Goal: Download file/media: Obtain a digital file from the website

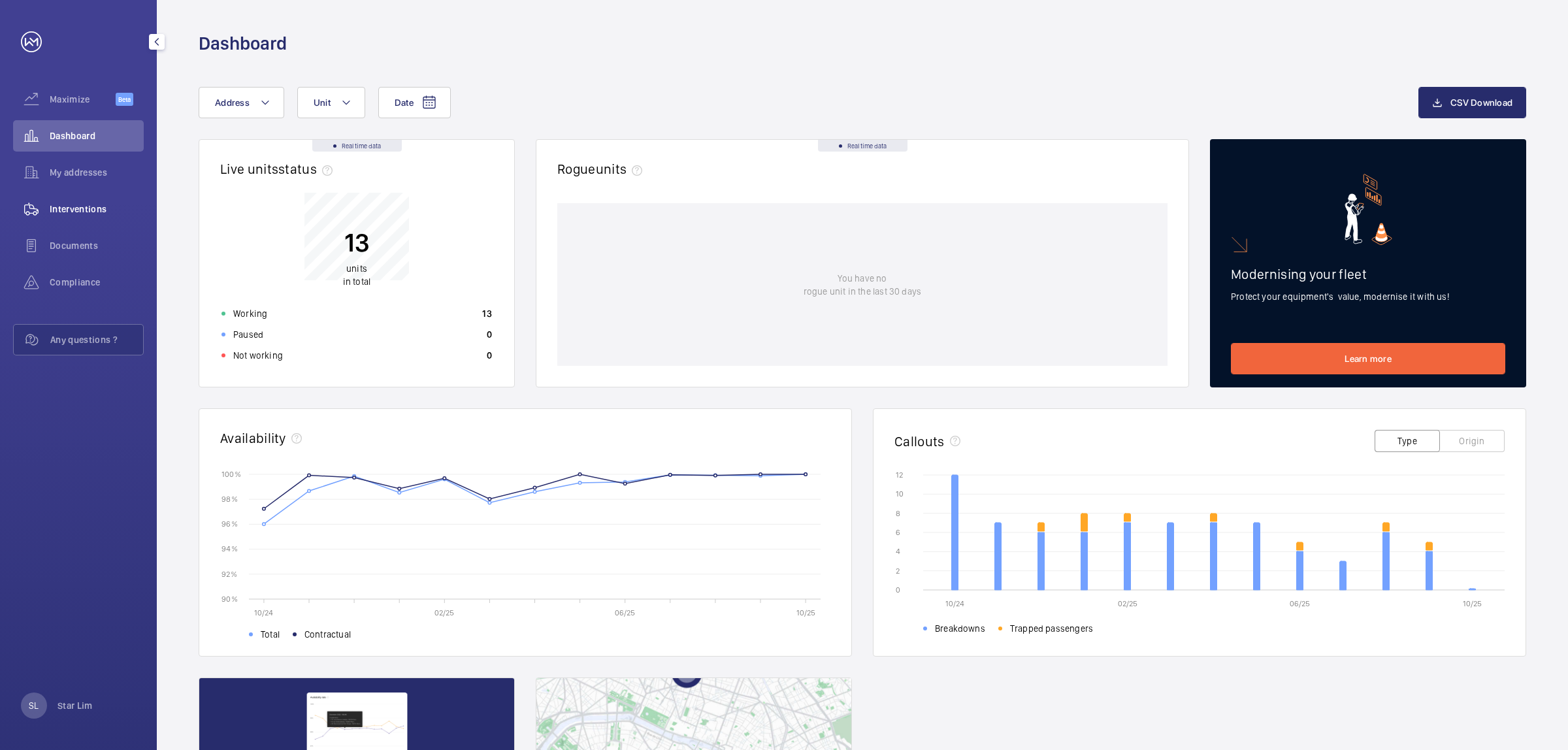
click at [82, 203] on span "Interventions" at bounding box center [96, 208] width 94 height 13
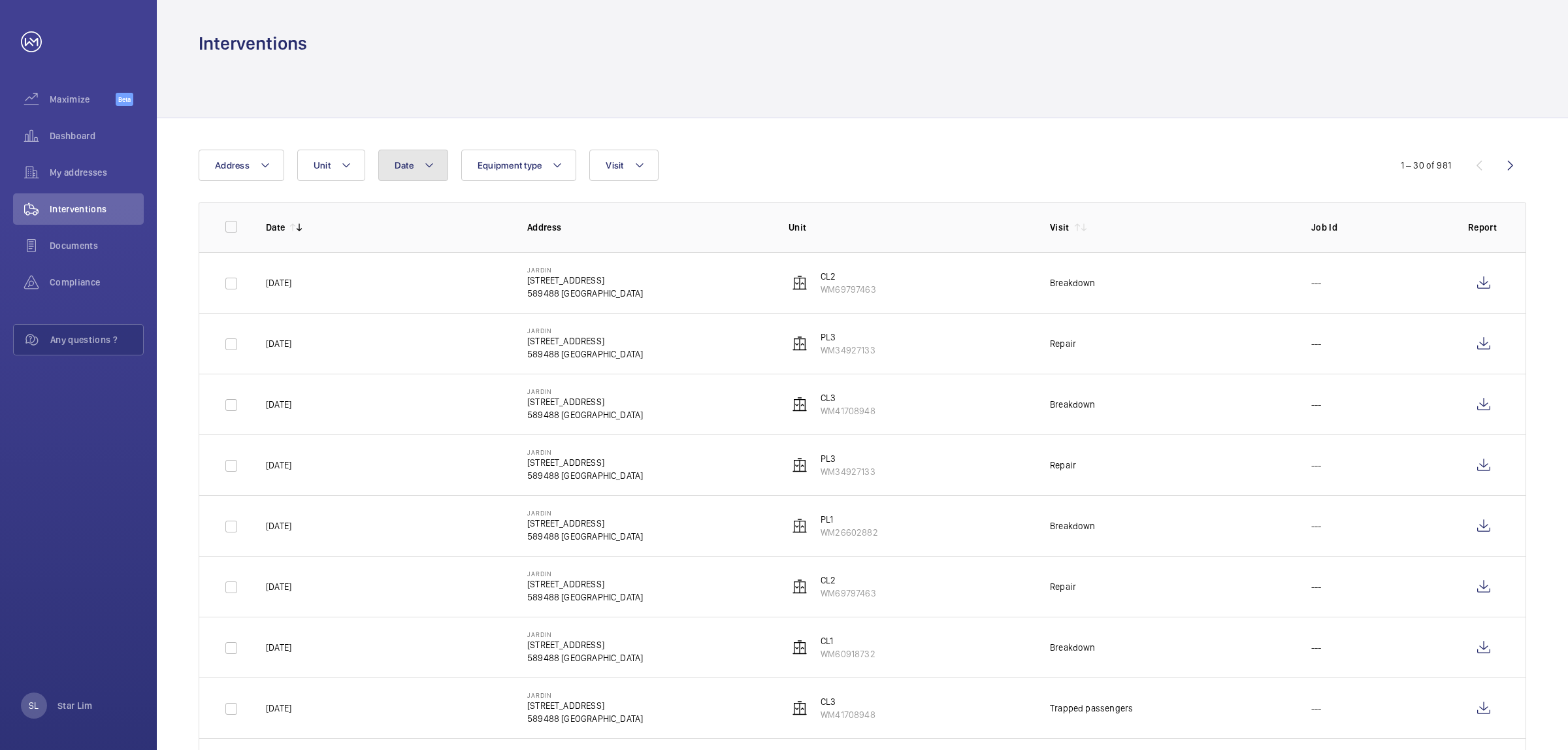
click at [447, 165] on button "Date" at bounding box center [413, 165] width 70 height 32
click at [416, 256] on mat-icon at bounding box center [412, 260] width 16 height 16
click at [412, 256] on mat-icon at bounding box center [412, 260] width 16 height 16
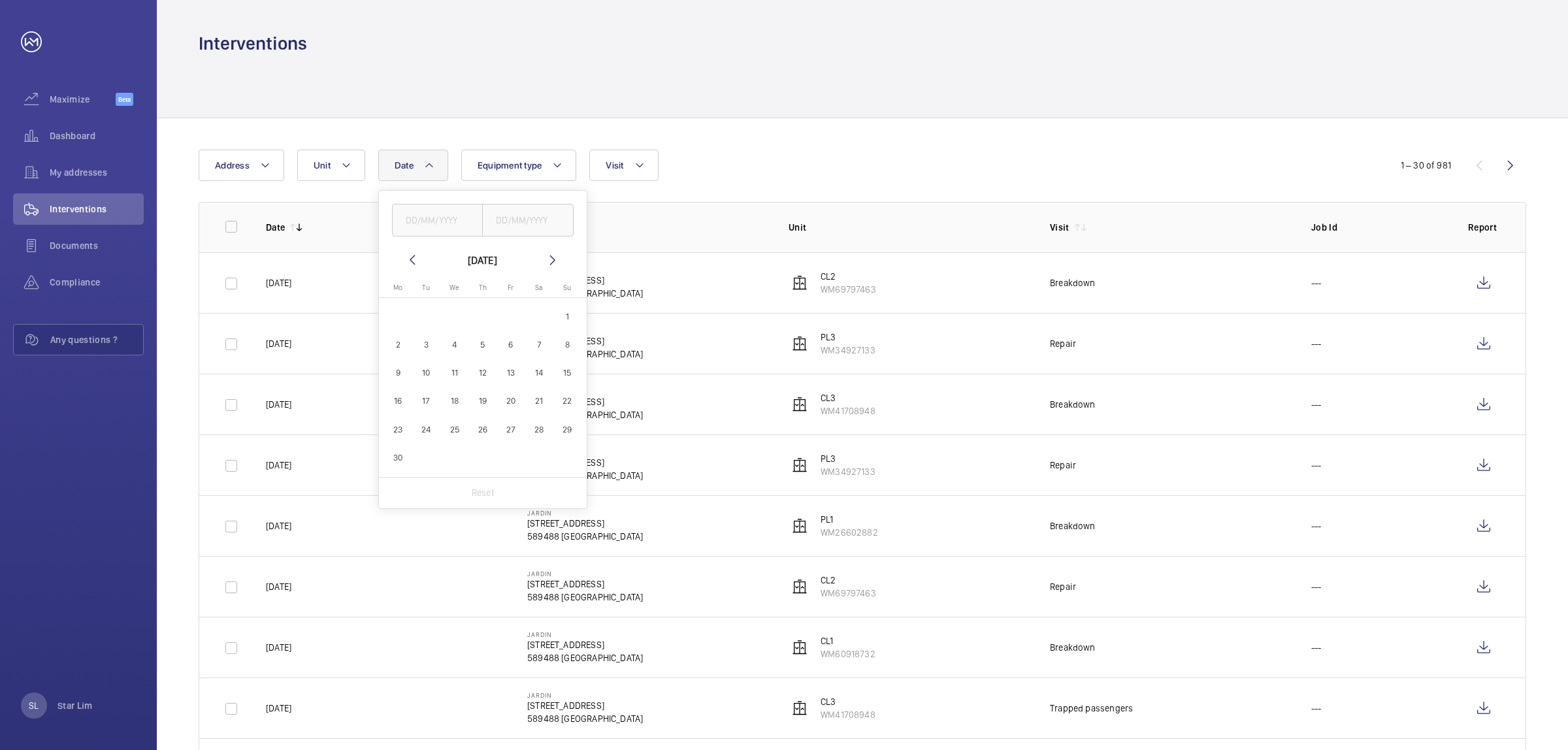
click at [413, 256] on mat-icon at bounding box center [412, 260] width 16 height 16
click at [543, 319] on span "1" at bounding box center [540, 316] width 26 height 26
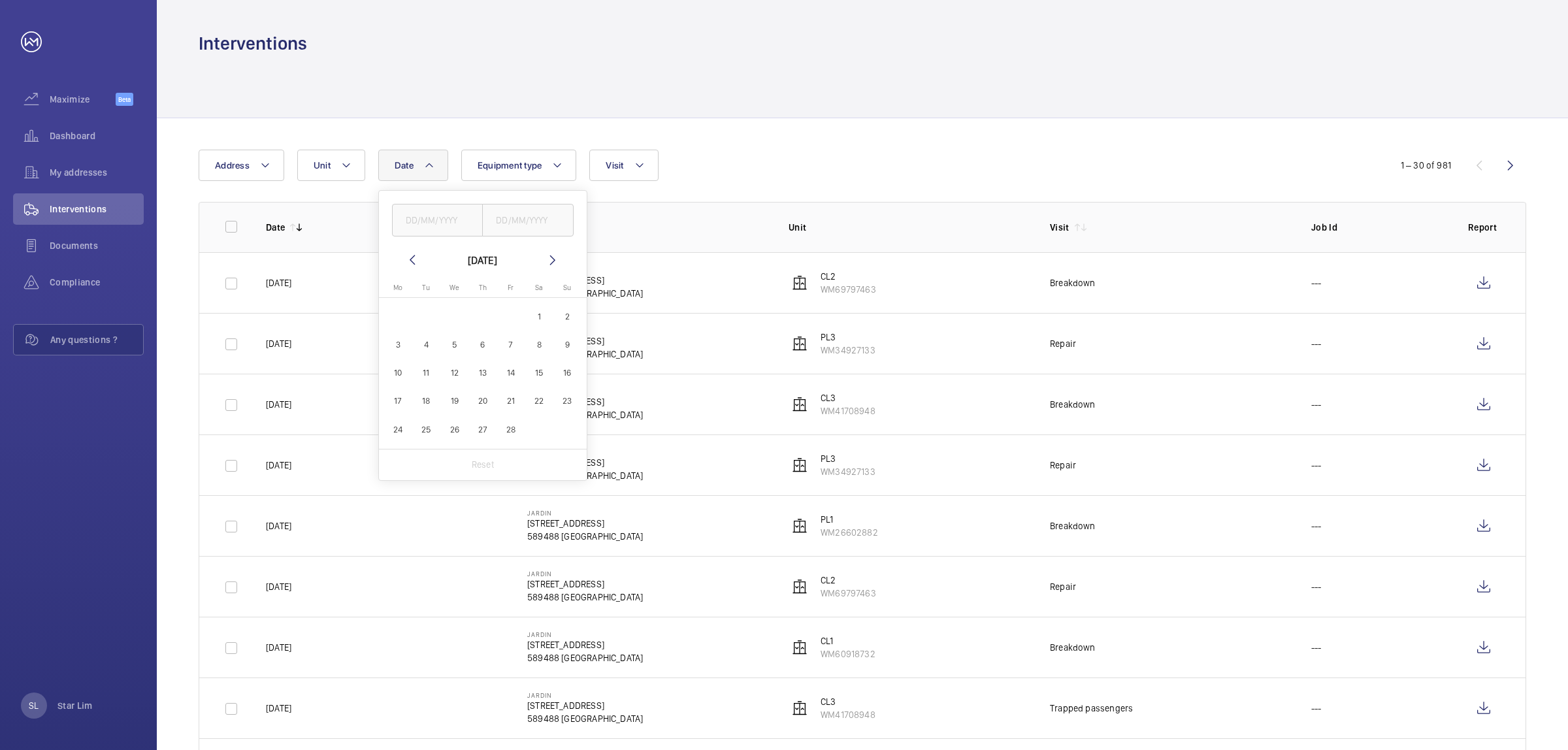
type input "[DATE]"
click at [523, 429] on span "28" at bounding box center [510, 430] width 26 height 26
type input "[DATE]"
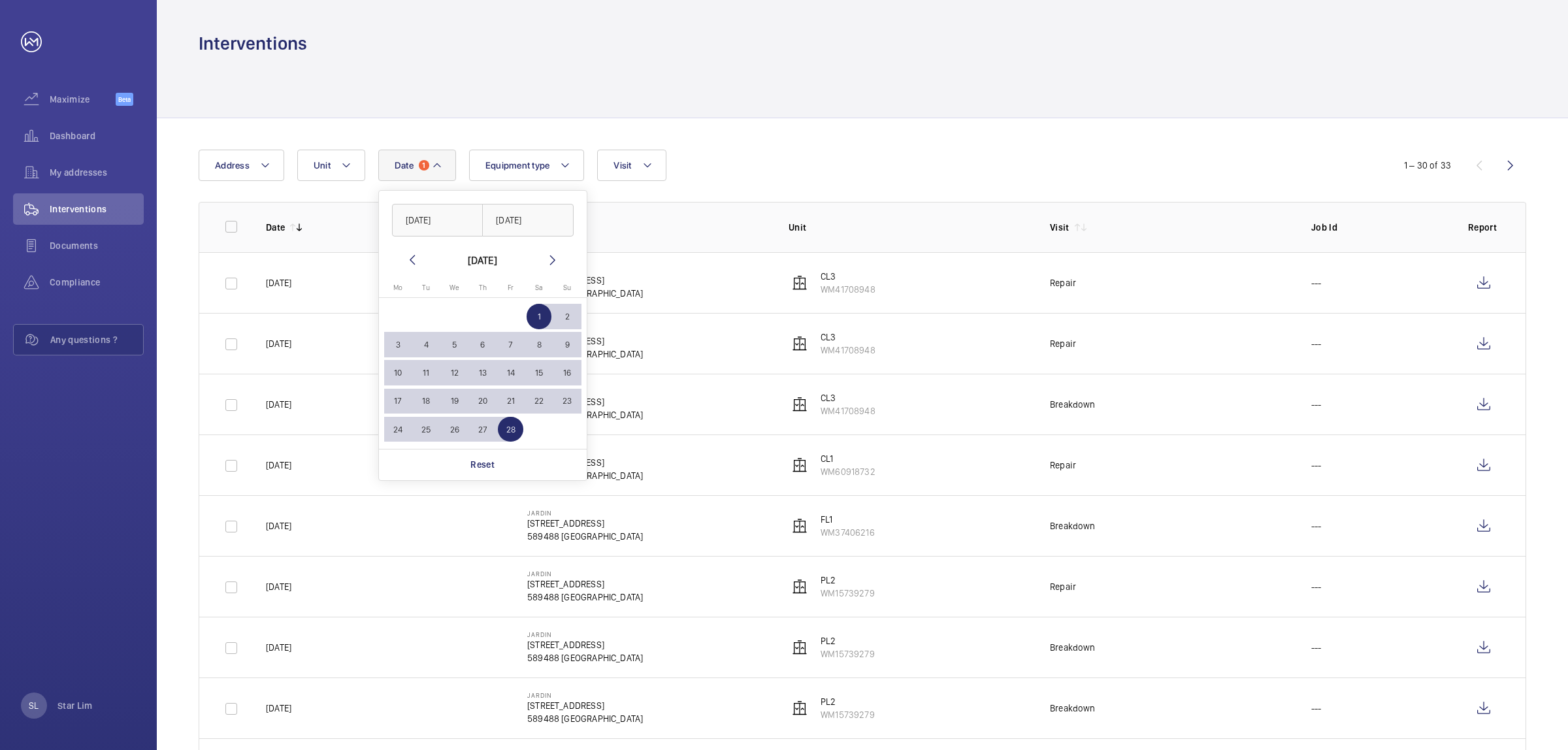
drag, startPoint x: 1010, startPoint y: 152, endPoint x: 1006, endPoint y: 177, distance: 25.3
click at [1007, 159] on div "Date 1 [DATE] [DATE] [DATE] [DATE] Mo [DATE] Tu [DATE] We [DATE] Th [DATE] Fr […" at bounding box center [784, 165] width 1171 height 32
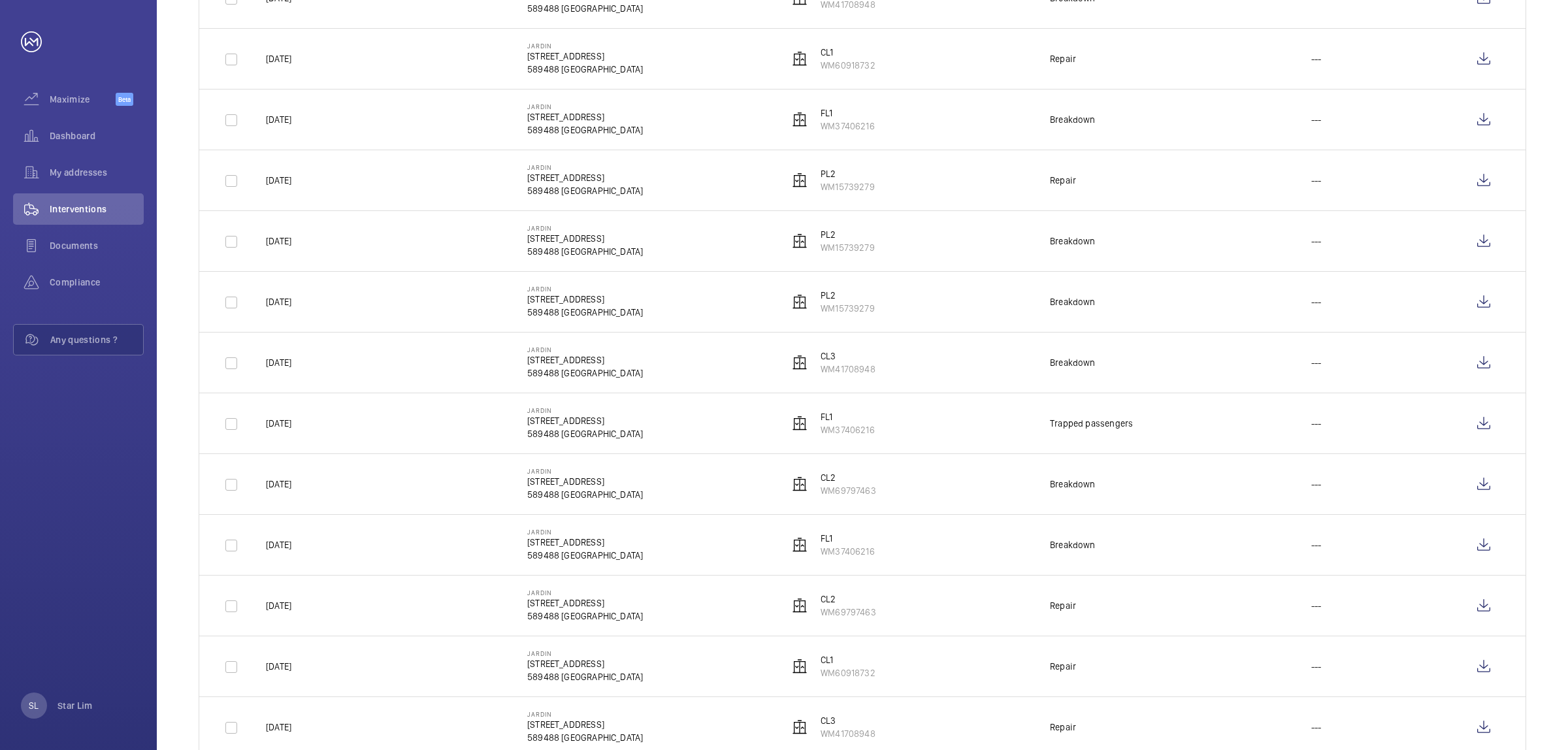
scroll to position [408, 0]
click at [1480, 497] on wm-front-icon-button at bounding box center [1484, 482] width 32 height 32
click at [1484, 558] on wm-front-icon-button at bounding box center [1484, 543] width 32 height 32
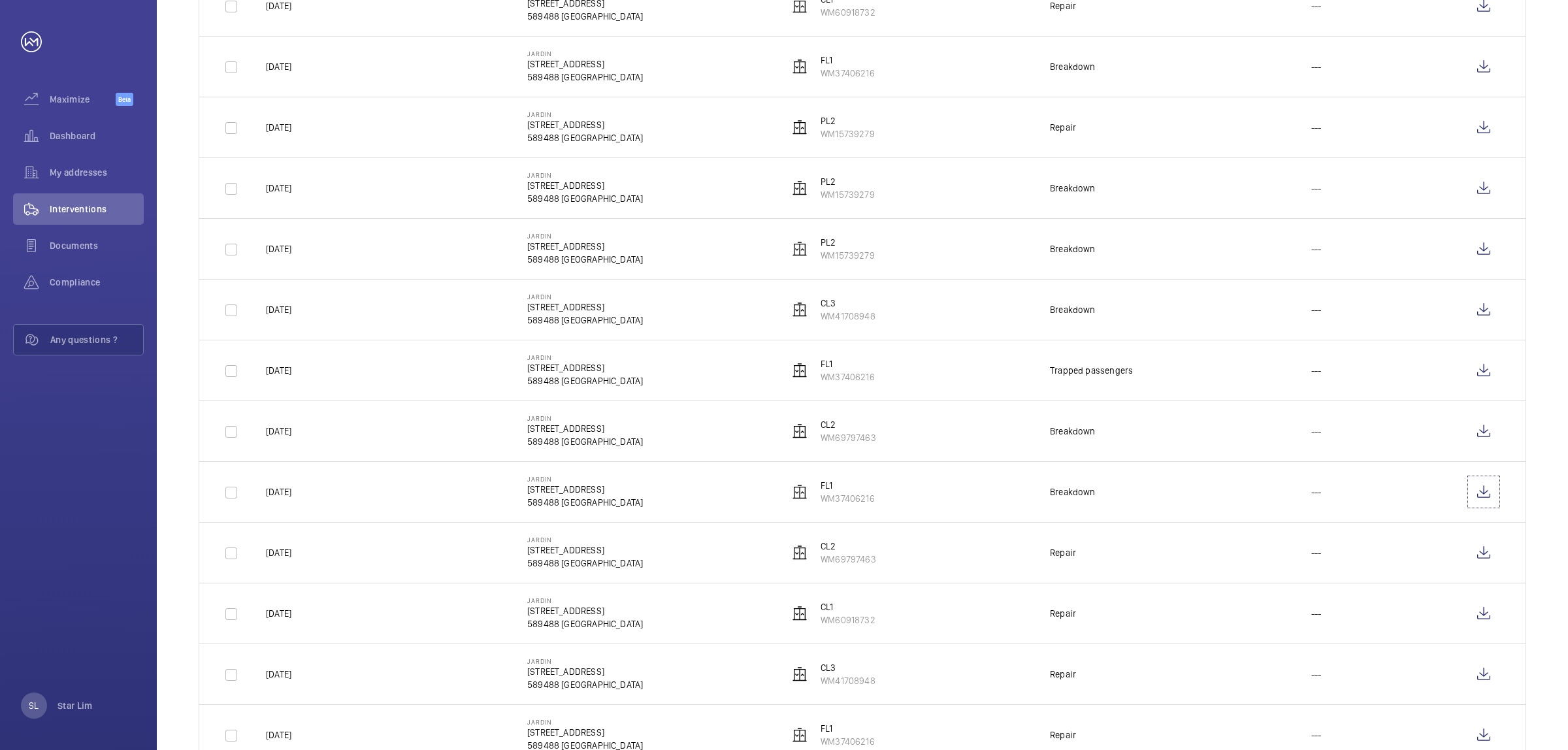
scroll to position [572, 0]
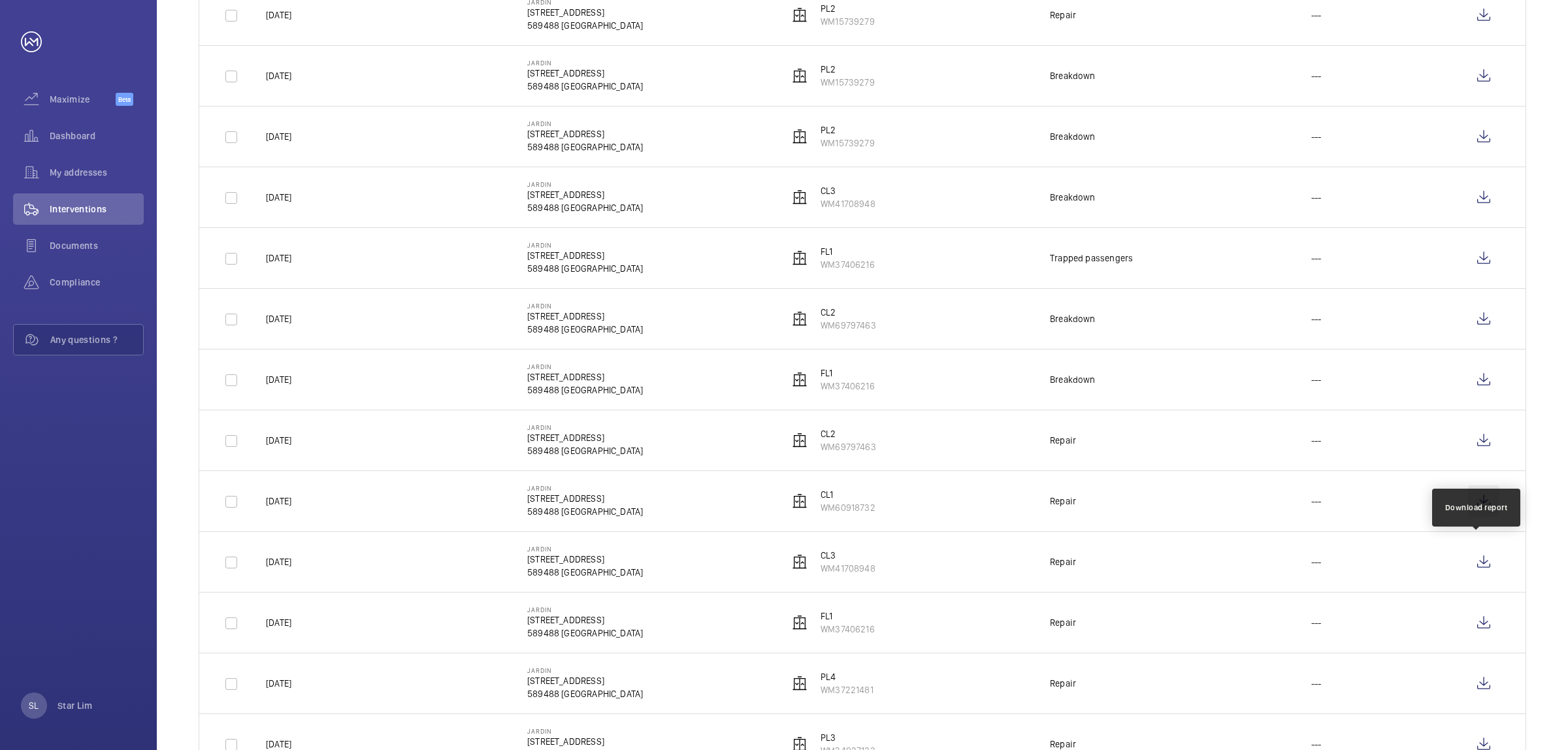
click at [1477, 517] on wm-front-icon-button at bounding box center [1484, 501] width 32 height 32
click at [1488, 577] on wm-front-icon-button at bounding box center [1484, 562] width 32 height 32
click at [1483, 638] on wm-front-icon-button at bounding box center [1484, 623] width 32 height 32
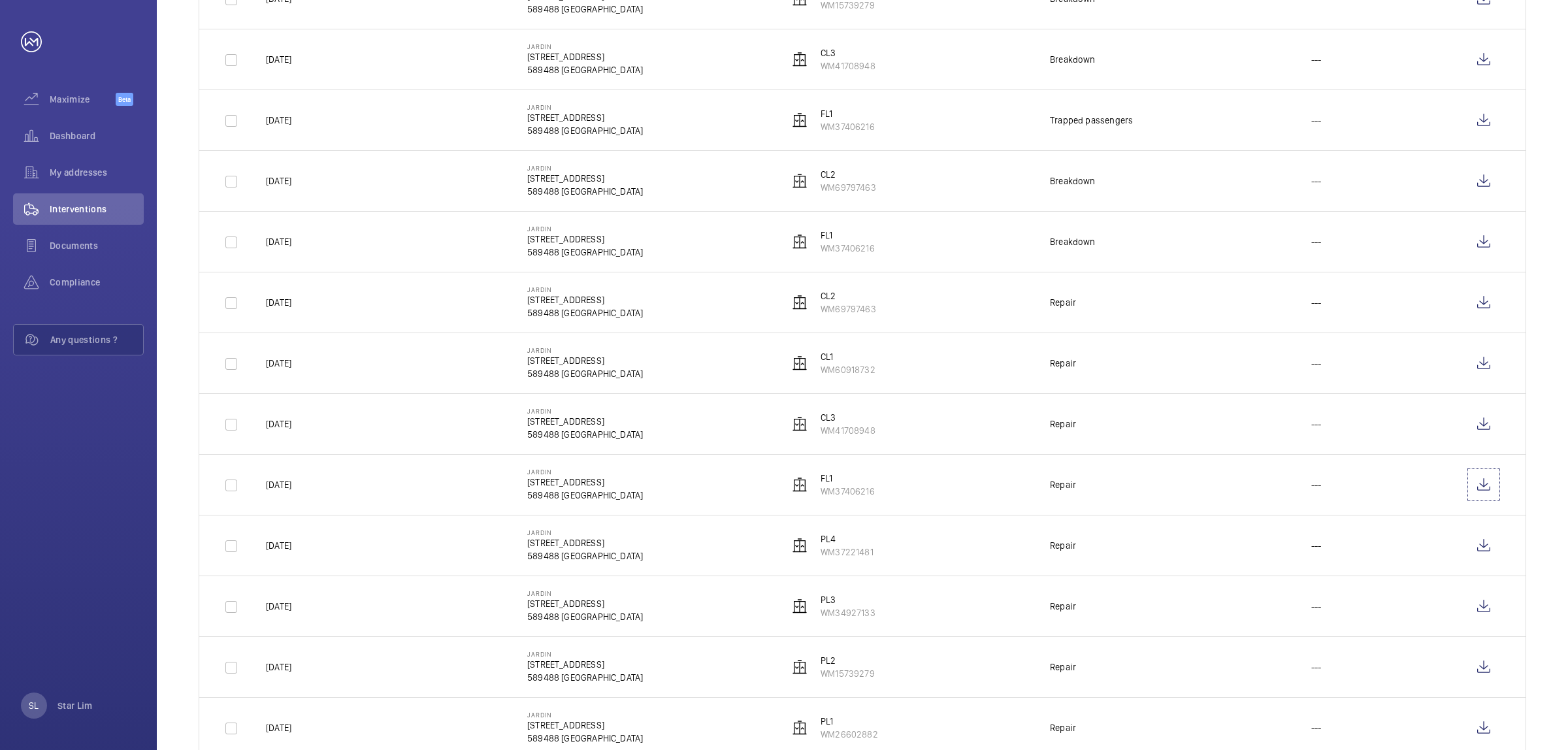
scroll to position [735, 0]
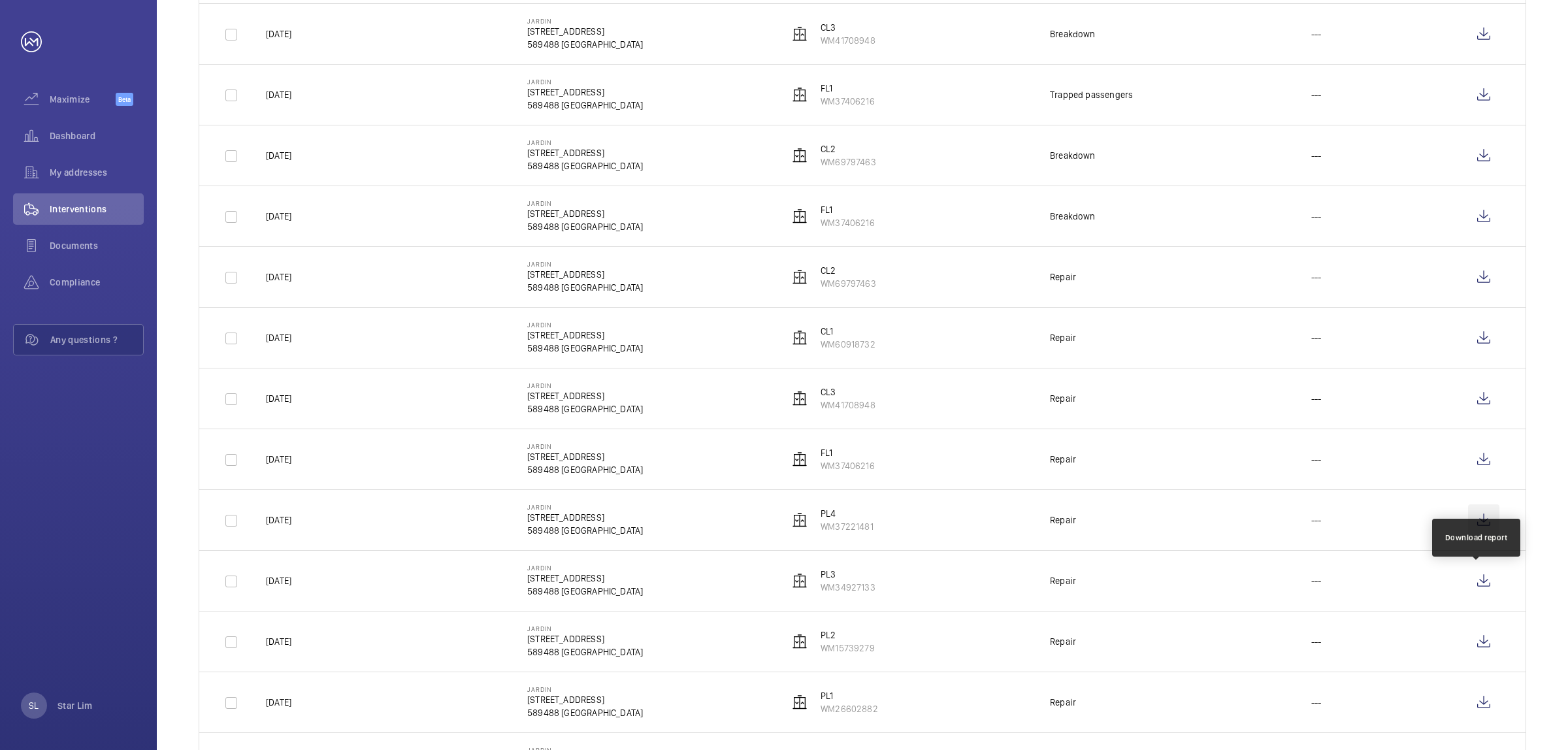
click at [1477, 536] on wm-front-icon-button at bounding box center [1484, 520] width 32 height 32
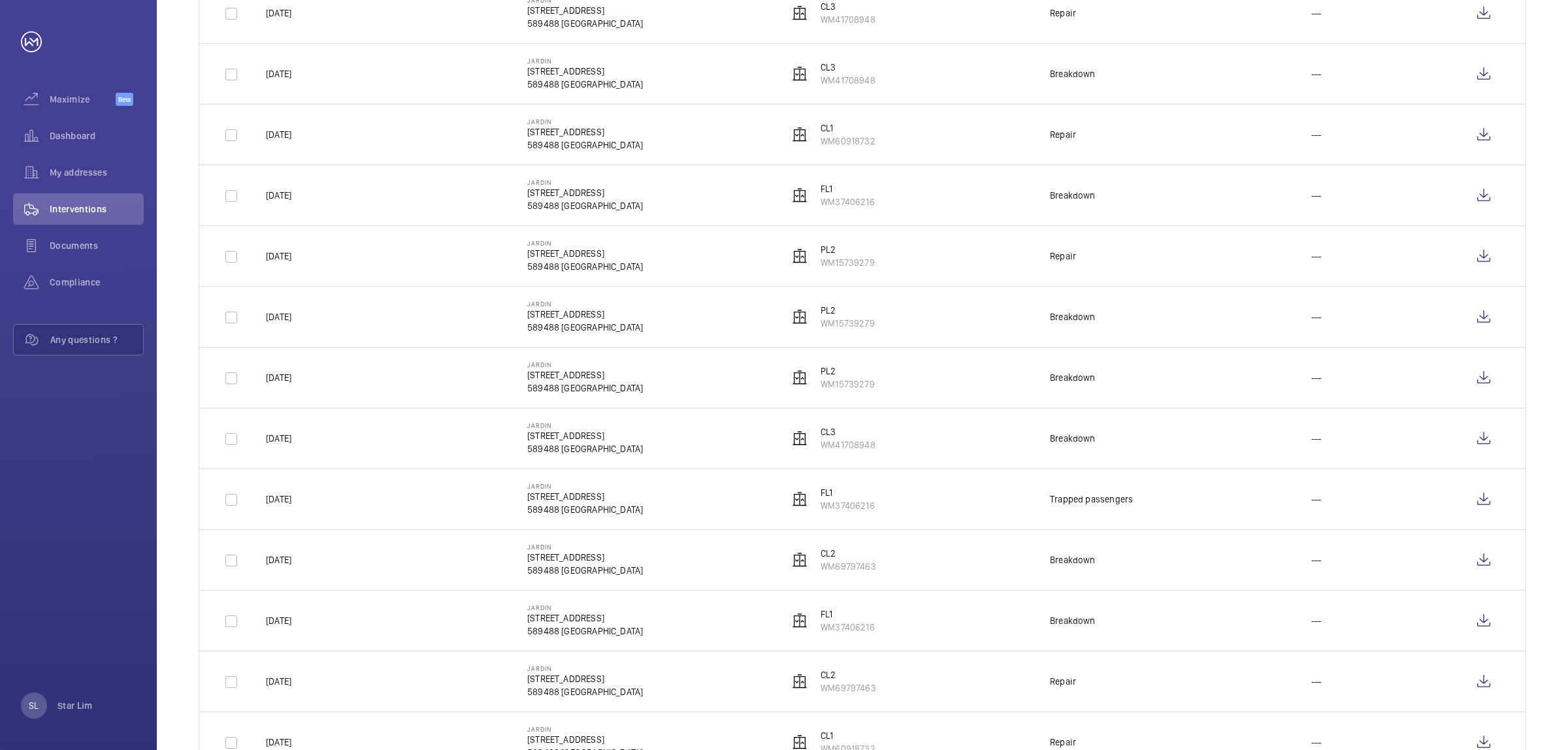
scroll to position [327, 0]
